Goal: Transaction & Acquisition: Purchase product/service

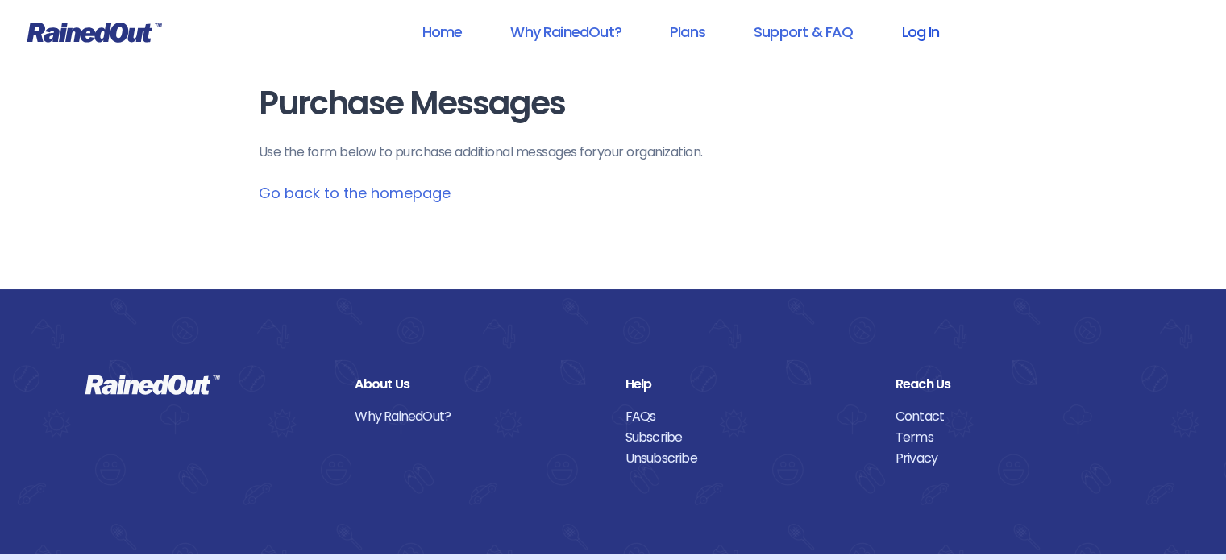
click at [913, 30] on link "Log In" at bounding box center [920, 32] width 80 height 36
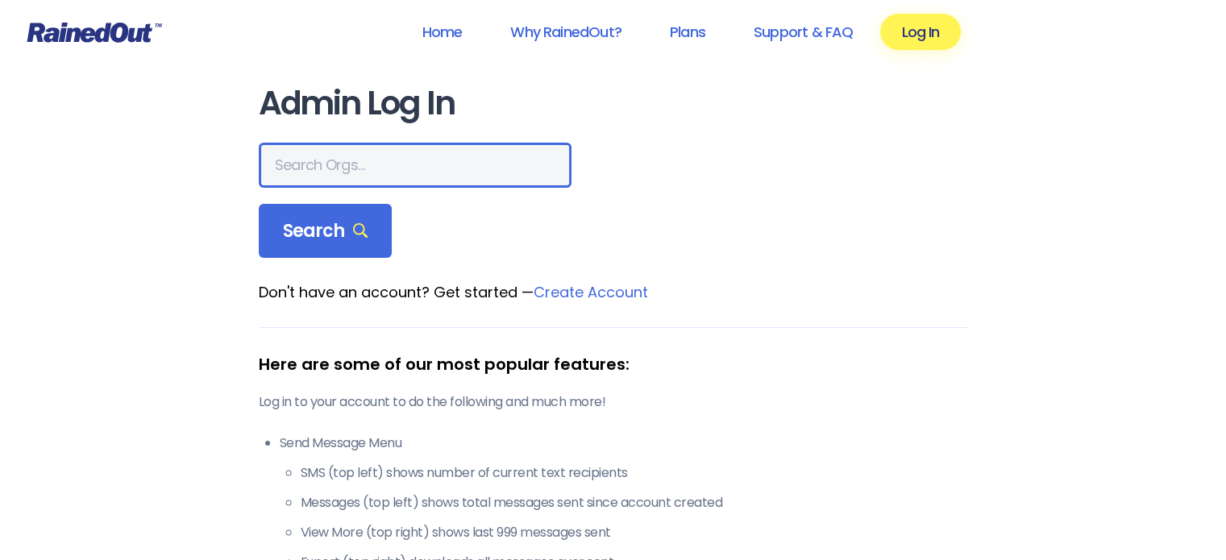
click at [427, 182] on input "text" at bounding box center [415, 165] width 313 height 45
type input "SEABROOK"
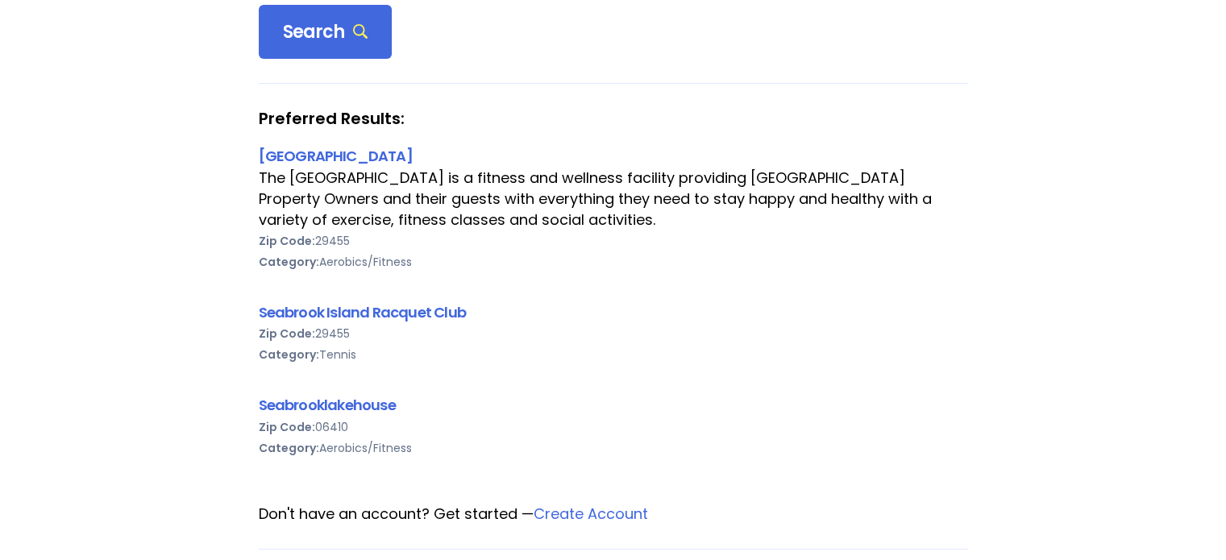
scroll to position [239, 0]
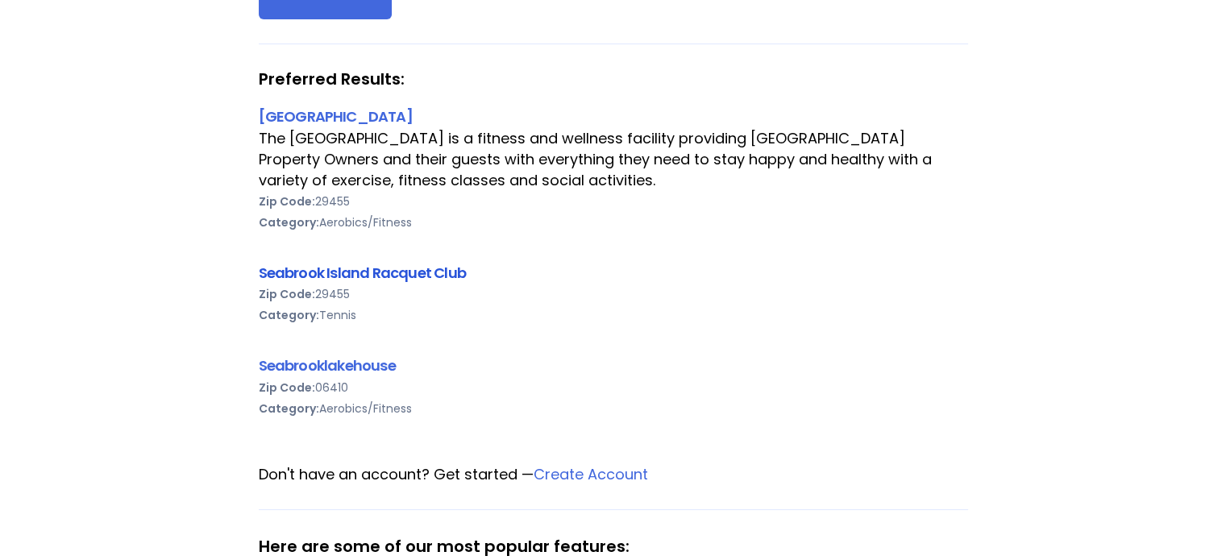
click at [417, 278] on link "Seabrook Island Racquet Club" at bounding box center [362, 273] width 207 height 20
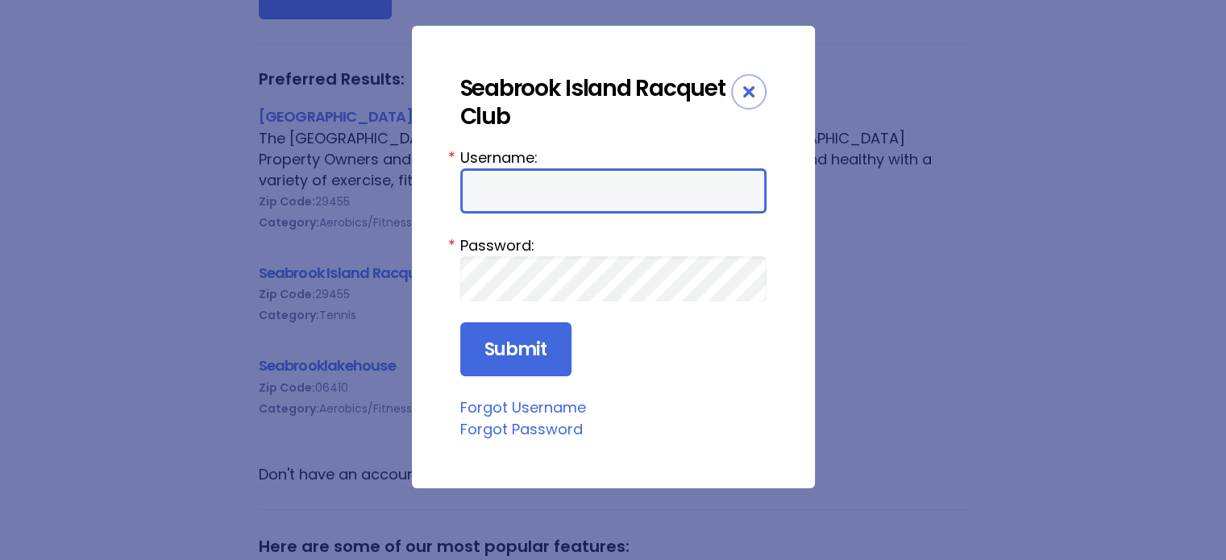
click at [597, 203] on input "Username:" at bounding box center [613, 190] width 306 height 45
type input "racquetclub"
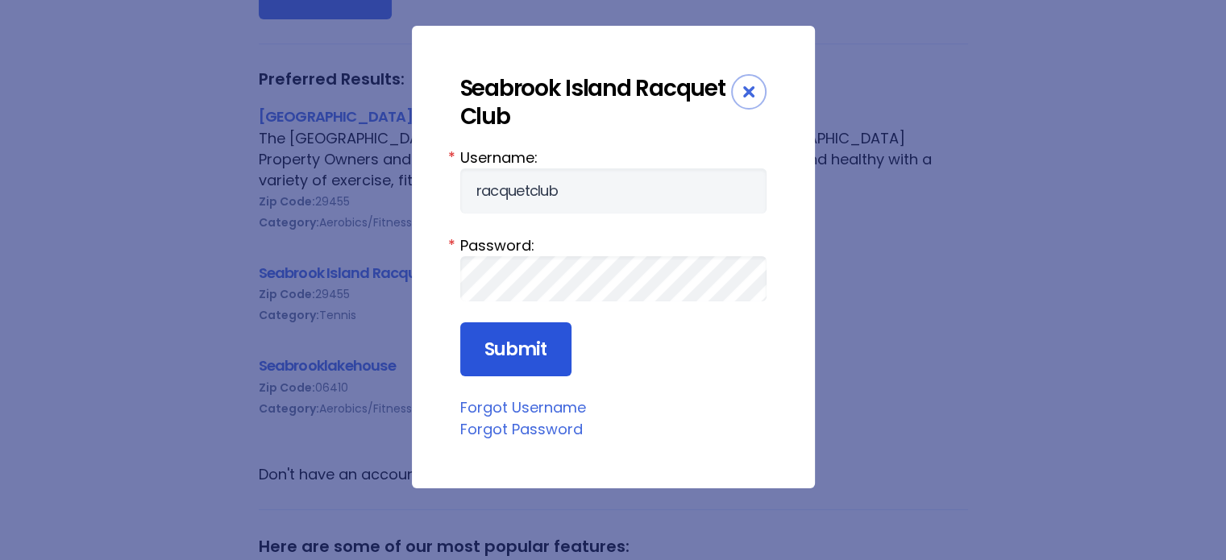
click at [522, 341] on input "Submit" at bounding box center [515, 349] width 111 height 55
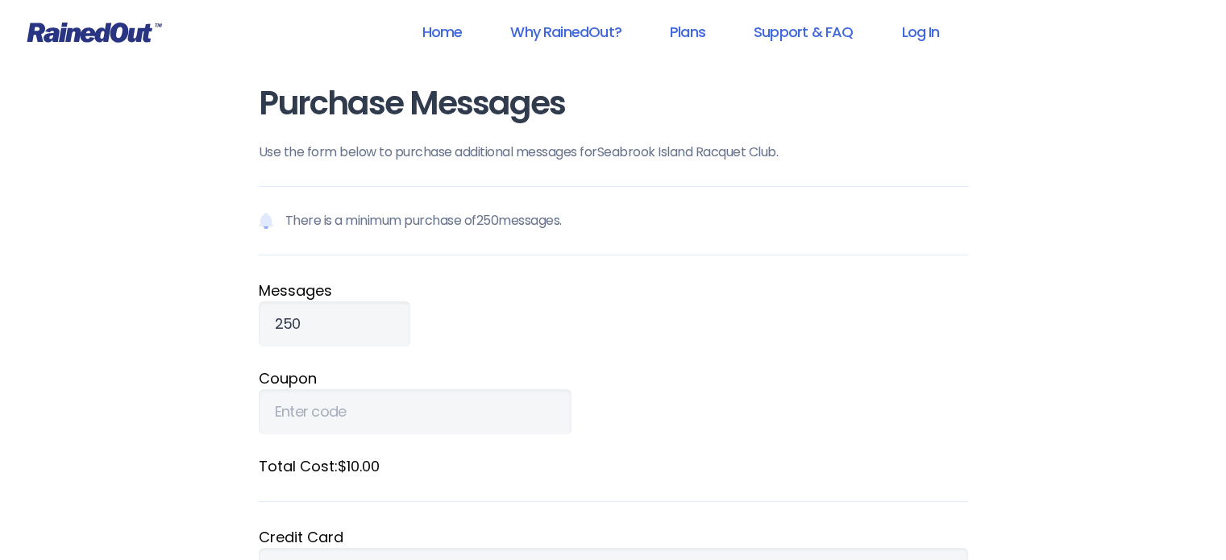
click at [548, 230] on p "There is a minimum purchase of 250 messages." at bounding box center [613, 220] width 709 height 69
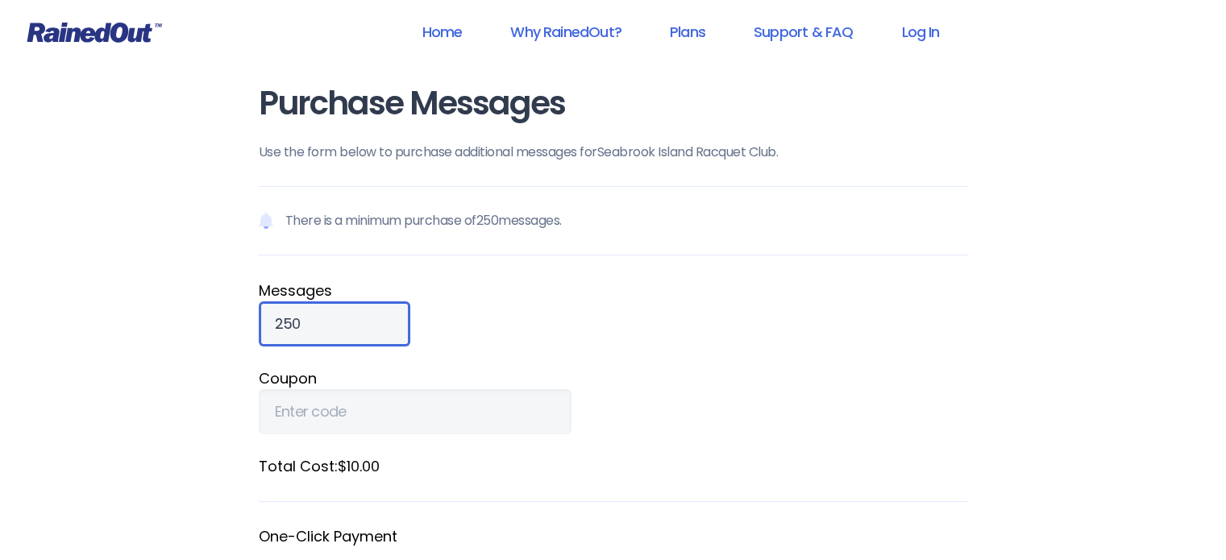
click at [326, 330] on input "250" at bounding box center [335, 323] width 152 height 45
type input "2"
type input "10000"
click at [573, 363] on form "There is a minimum purchase of 250 messages. Message s 10000 Coupon Total Cost:…" at bounding box center [613, 472] width 709 height 573
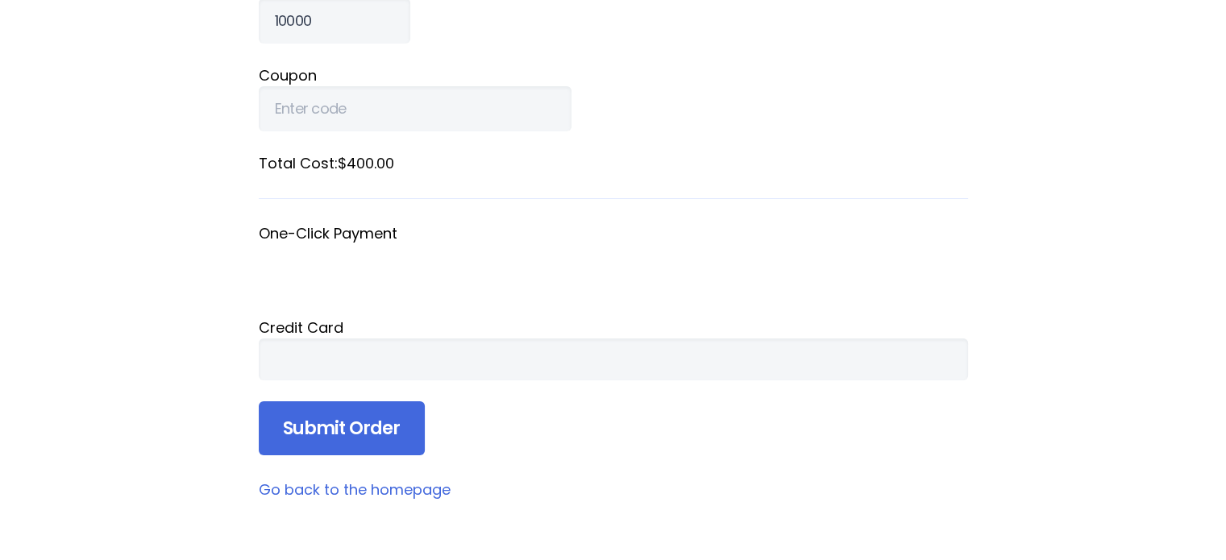
scroll to position [305, 0]
click at [406, 434] on input "Submit Order" at bounding box center [342, 427] width 166 height 55
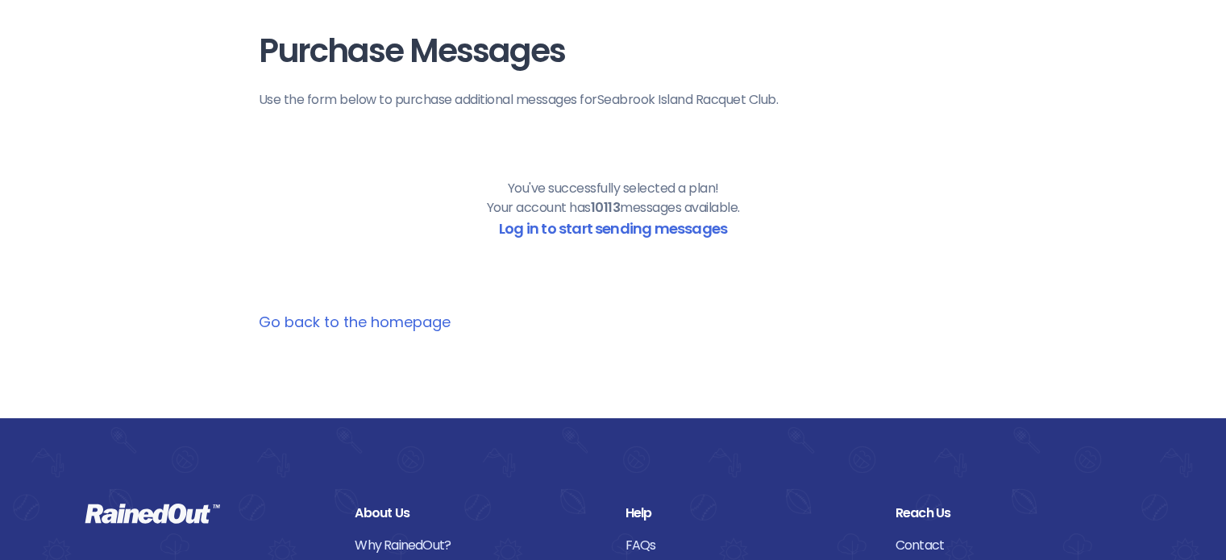
scroll to position [0, 0]
